Goal: Information Seeking & Learning: Understand process/instructions

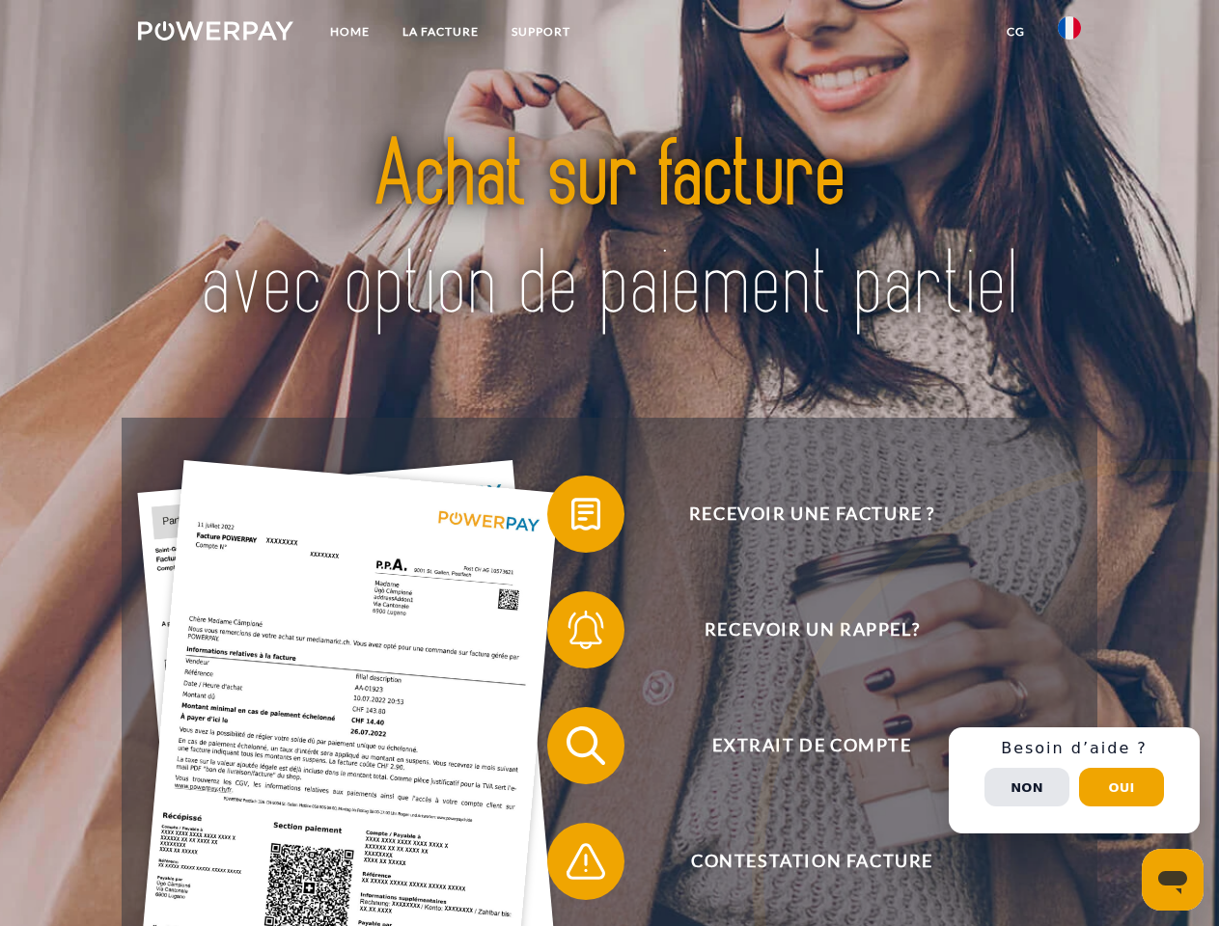
click at [215, 34] on img at bounding box center [215, 30] width 155 height 19
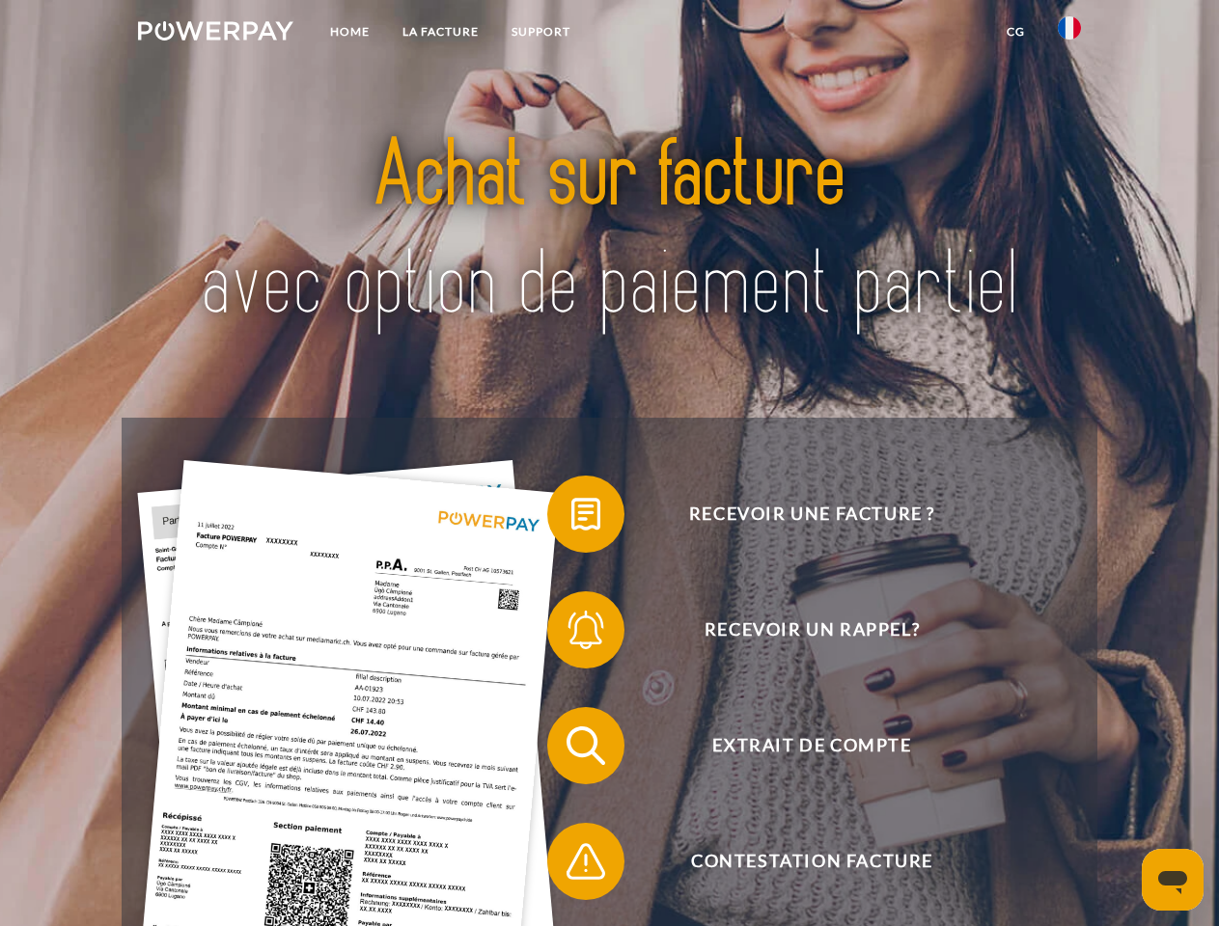
click at [1069, 34] on img at bounding box center [1069, 27] width 23 height 23
click at [1015, 32] on link "CG" at bounding box center [1015, 31] width 51 height 35
click at [571, 518] on span at bounding box center [557, 514] width 96 height 96
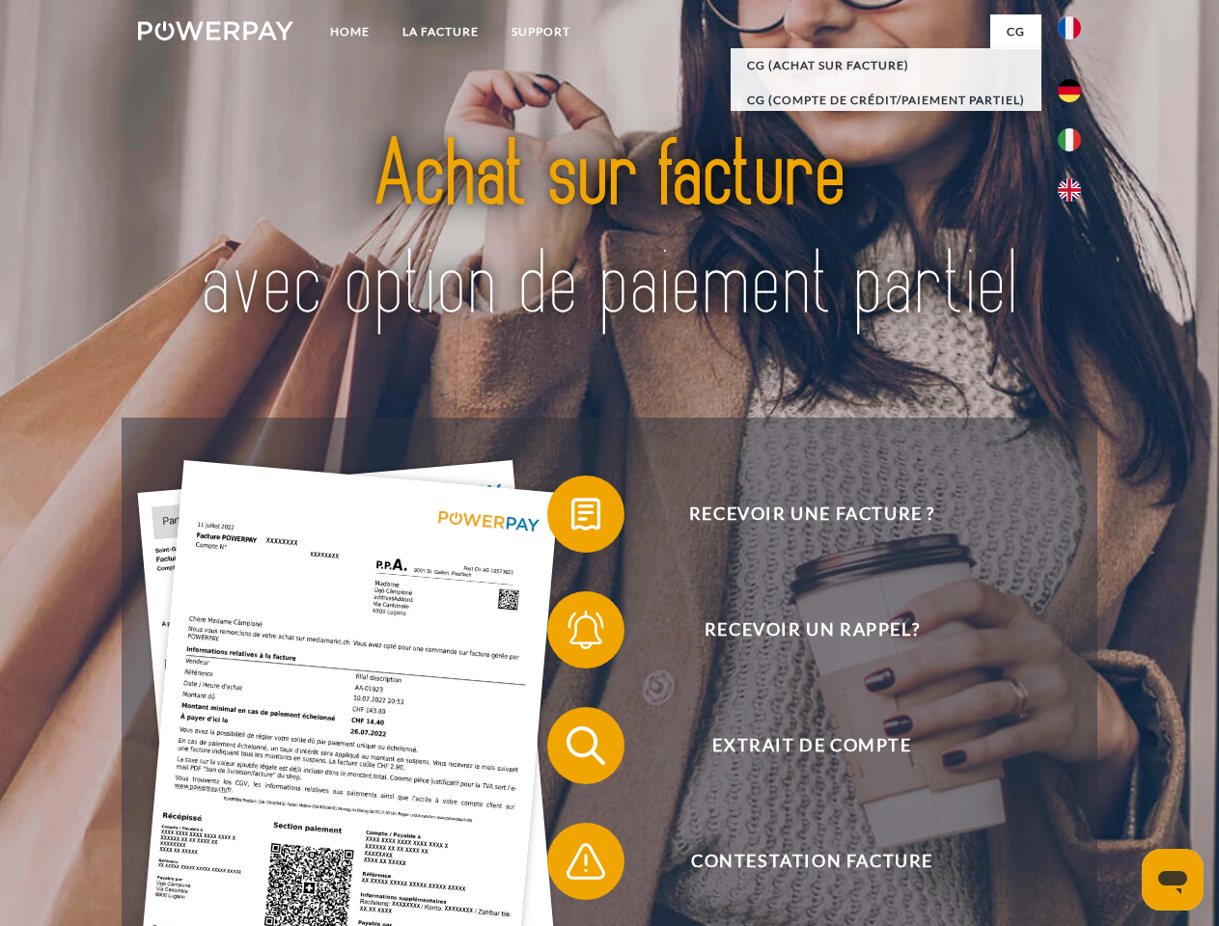
click at [571, 634] on span at bounding box center [557, 630] width 96 height 96
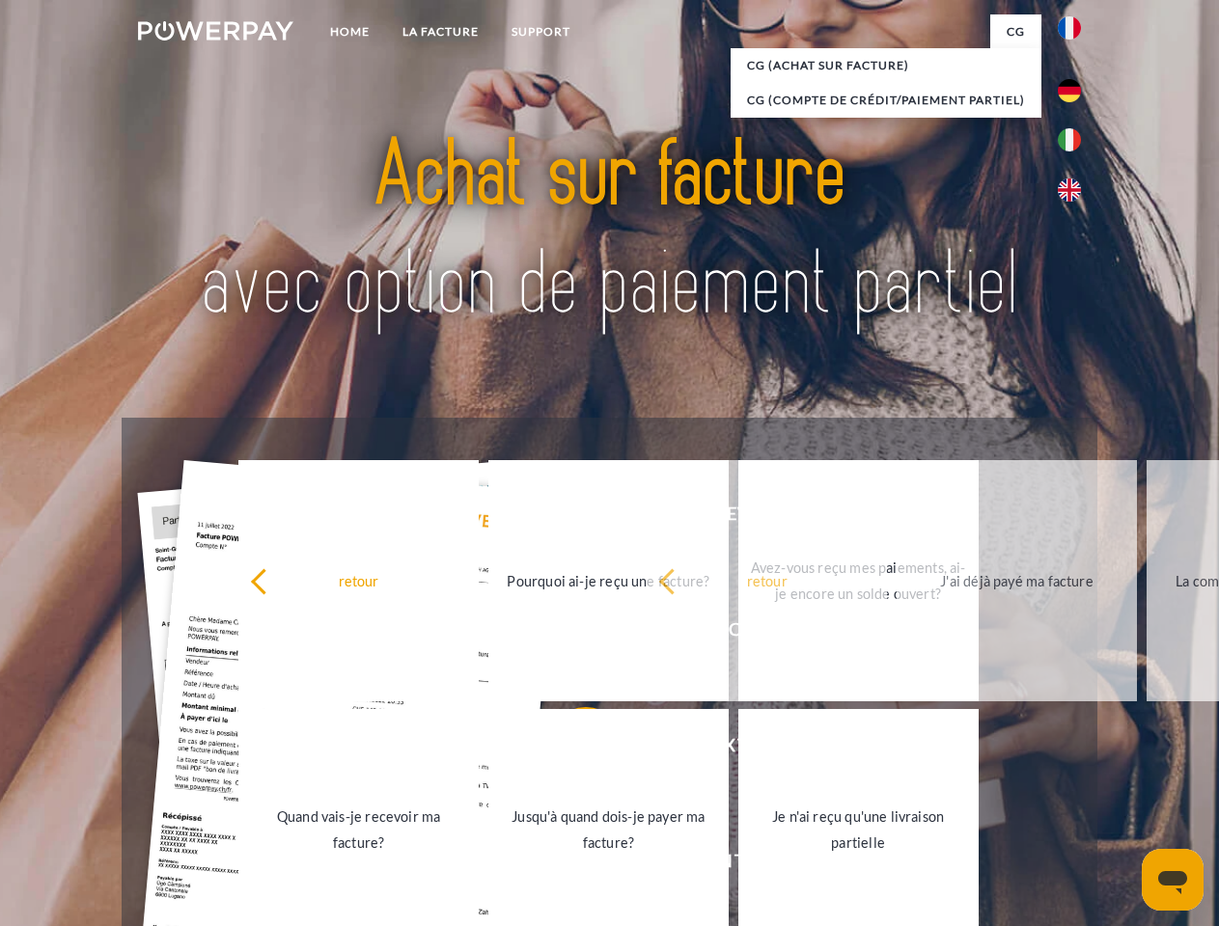
click at [571, 750] on link "Jusqu'à quand dois-je payer ma facture?" at bounding box center [608, 829] width 240 height 241
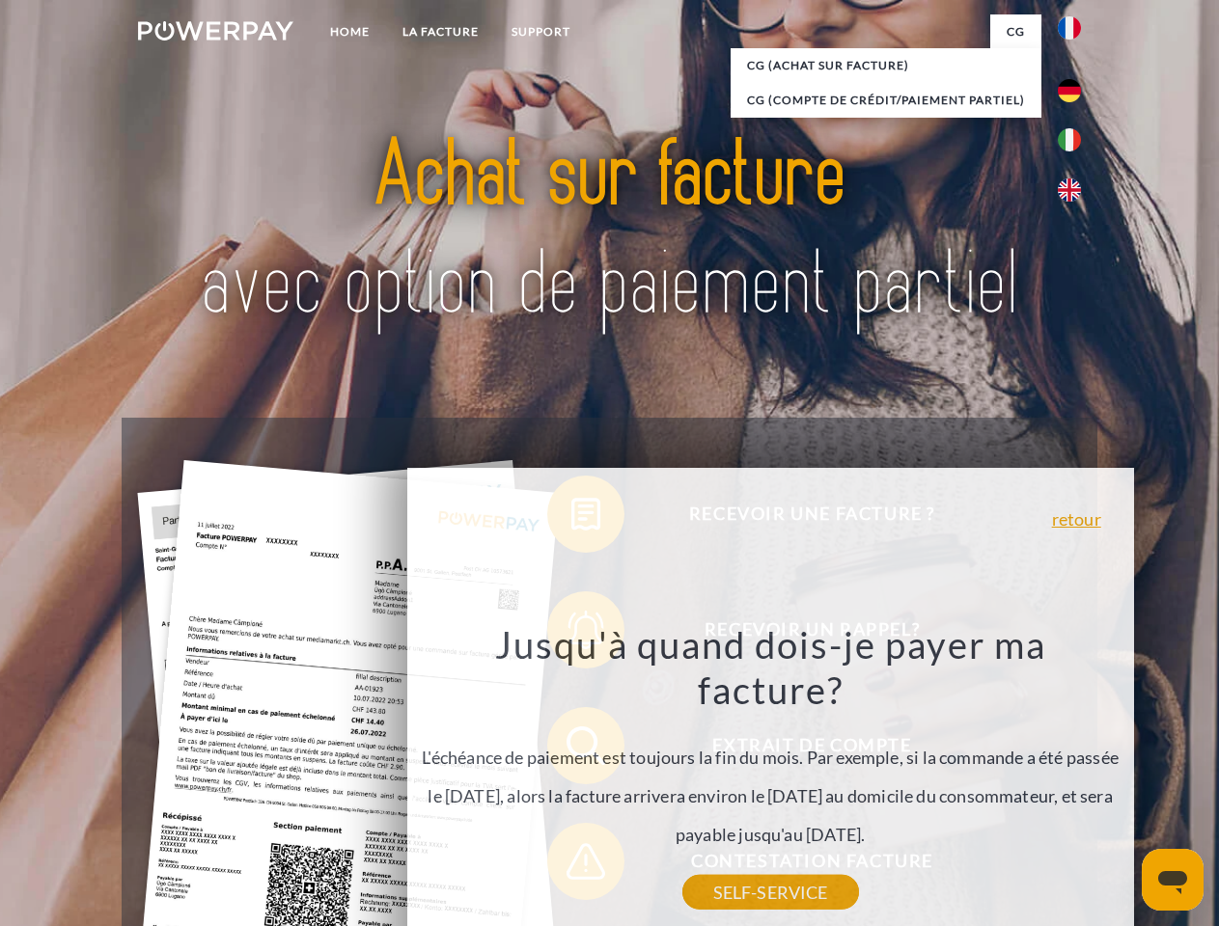
click at [571, 866] on div "Recevoir une facture ? Recevoir un rappel? Extrait de compte retour" at bounding box center [609, 804] width 975 height 772
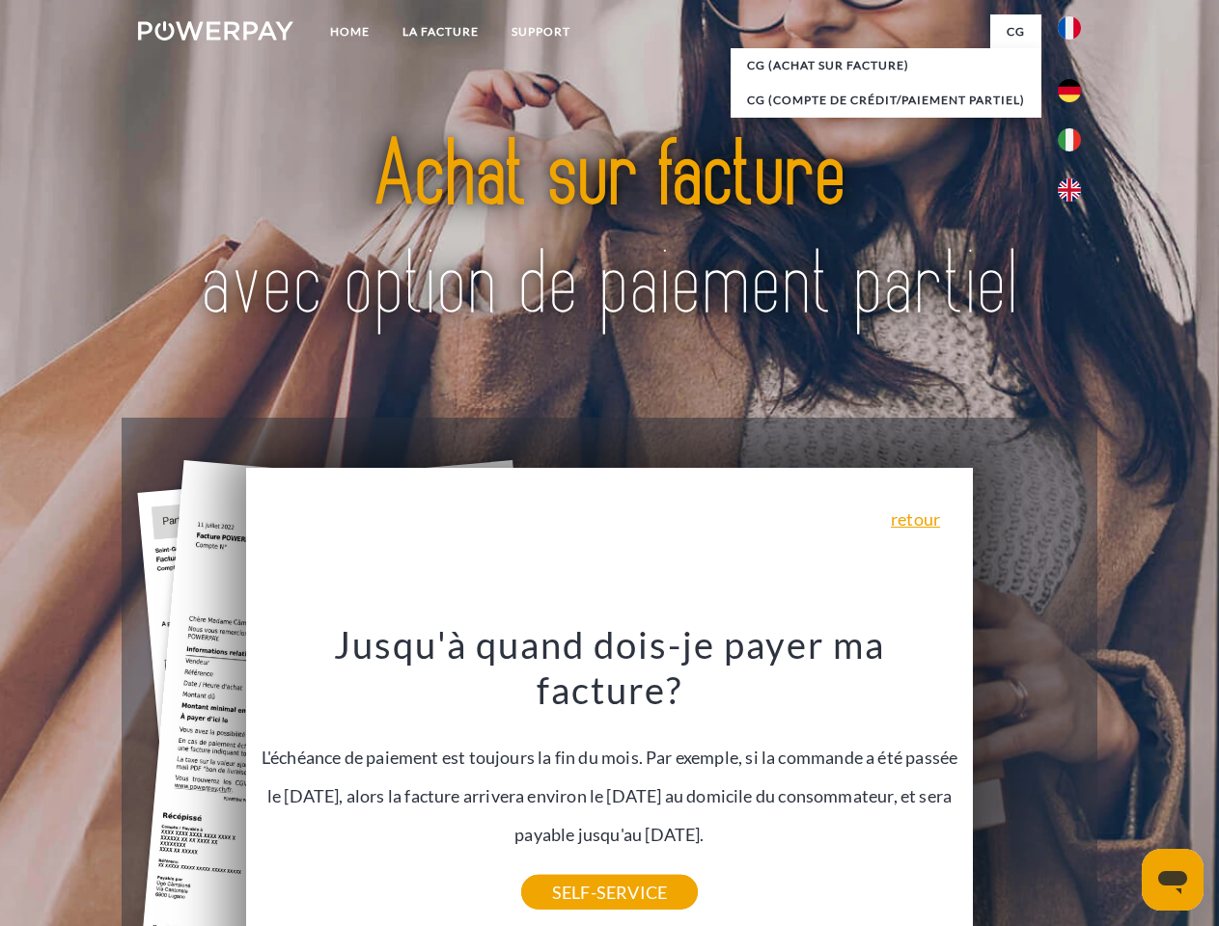
click at [1074, 781] on div "Recevoir une facture ? Recevoir un rappel? Extrait de compte retour" at bounding box center [609, 804] width 975 height 772
click at [1027, 784] on span "Extrait de compte" at bounding box center [811, 745] width 473 height 77
click at [1121, 787] on header "Home LA FACTURE Support" at bounding box center [609, 666] width 1219 height 1333
